Goal: Find specific page/section

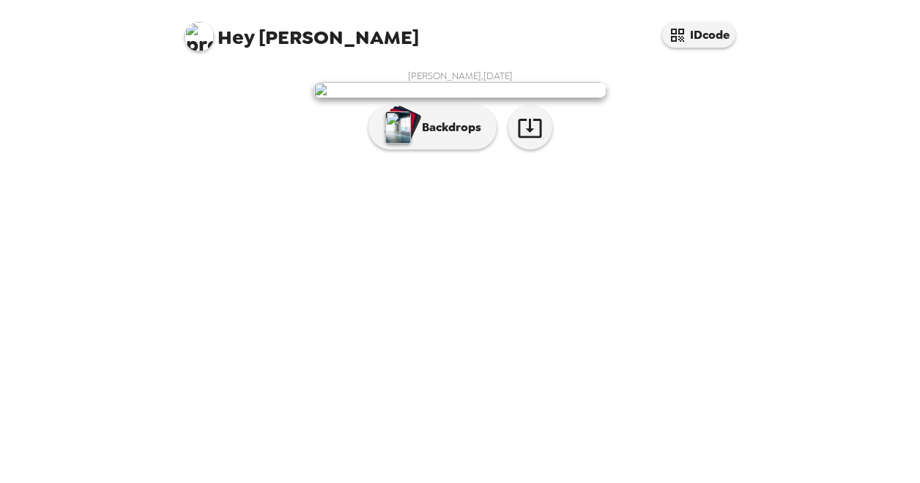
drag, startPoint x: 189, startPoint y: 126, endPoint x: 185, endPoint y: 75, distance: 51.4
click at [188, 125] on div "[PERSON_NAME] , [DATE] Backdrops" at bounding box center [460, 113] width 557 height 87
